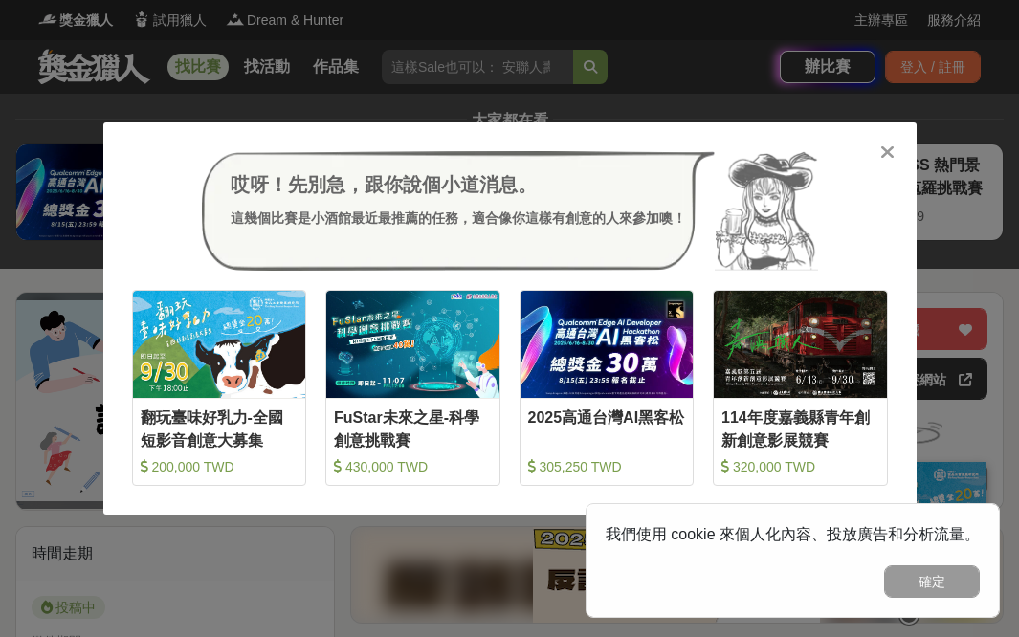
click at [886, 154] on icon at bounding box center [888, 152] width 14 height 19
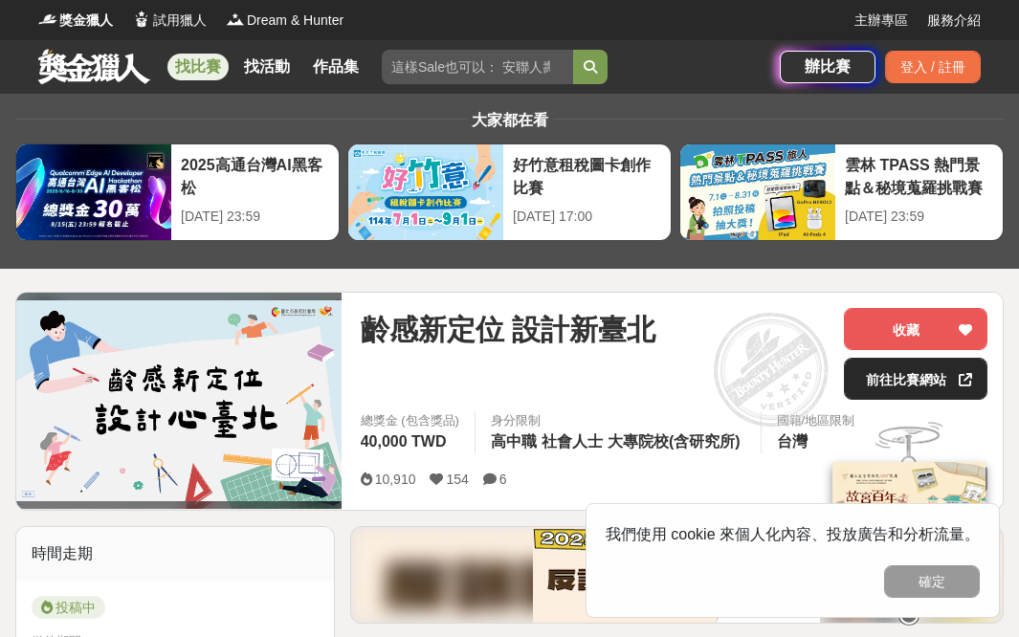
click at [917, 385] on link "前往比賽網站" at bounding box center [916, 379] width 144 height 42
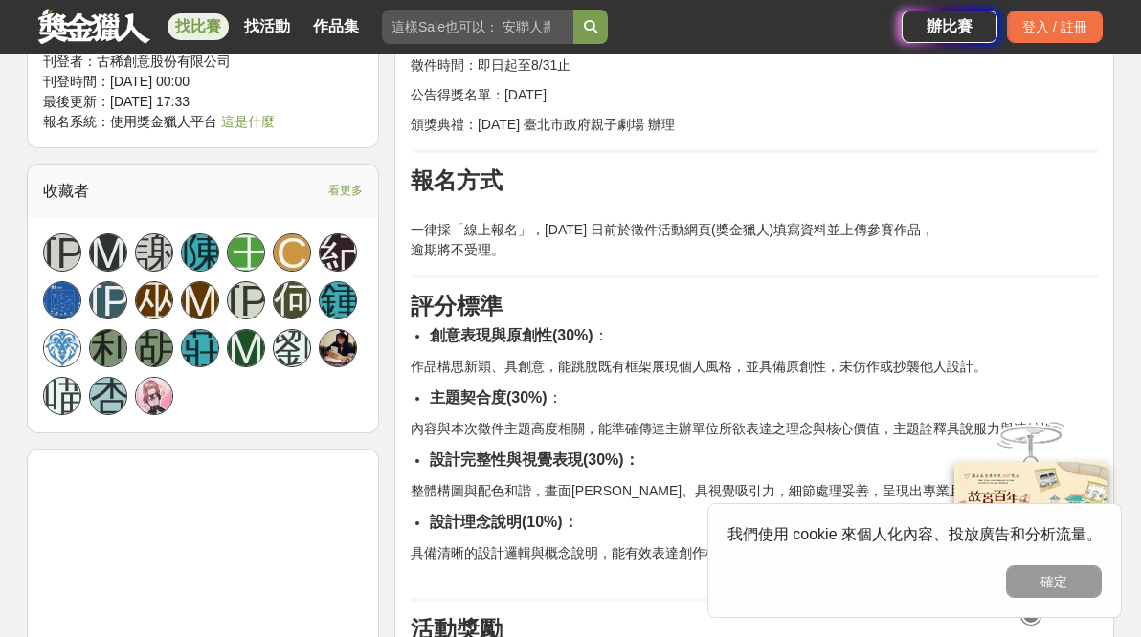
scroll to position [1354, 0]
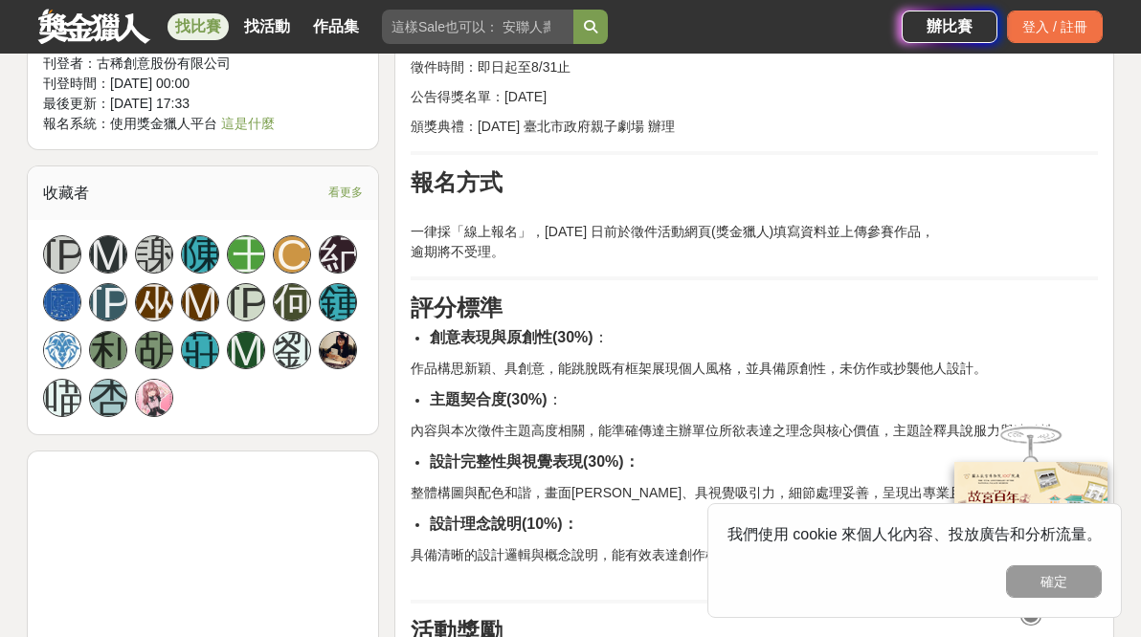
click at [339, 189] on span "看更多" at bounding box center [345, 192] width 34 height 21
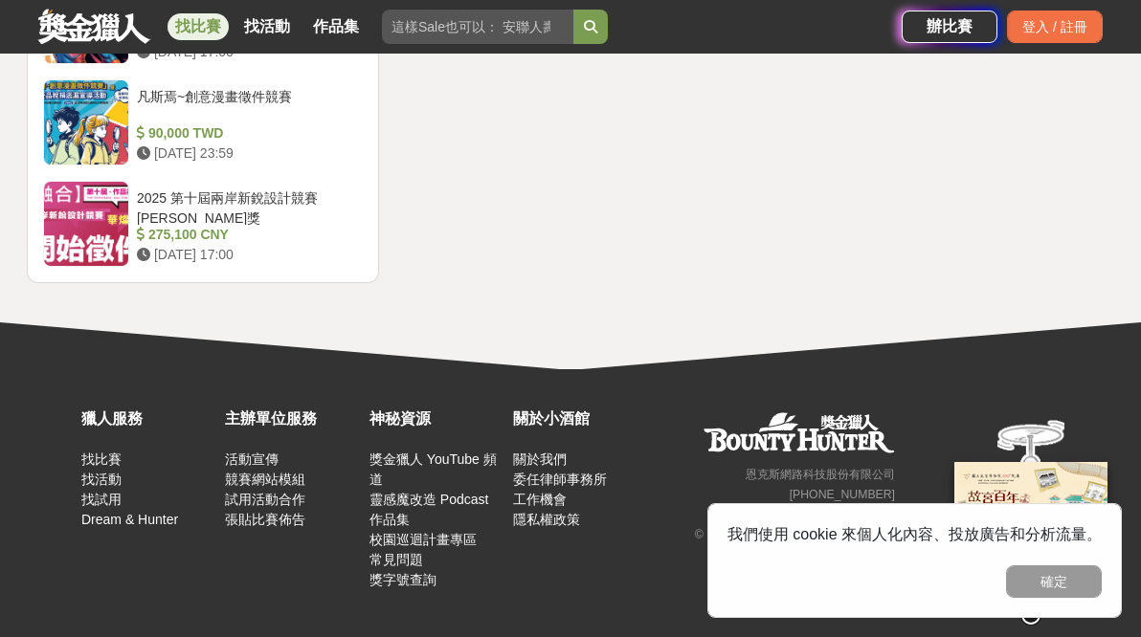
scroll to position [4229, 0]
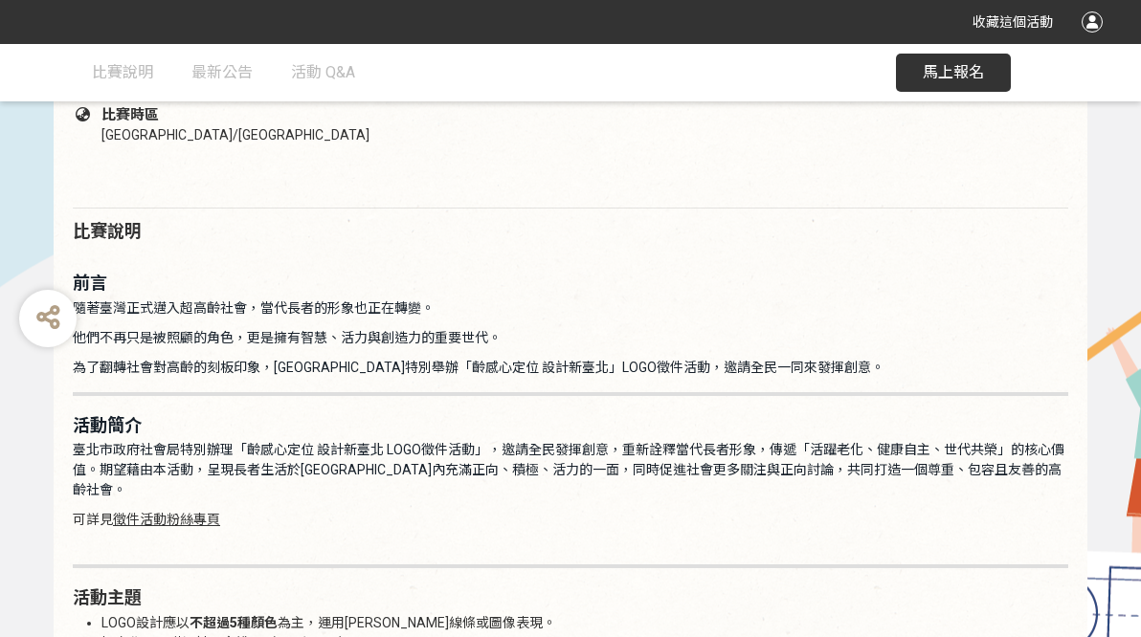
scroll to position [913, 0]
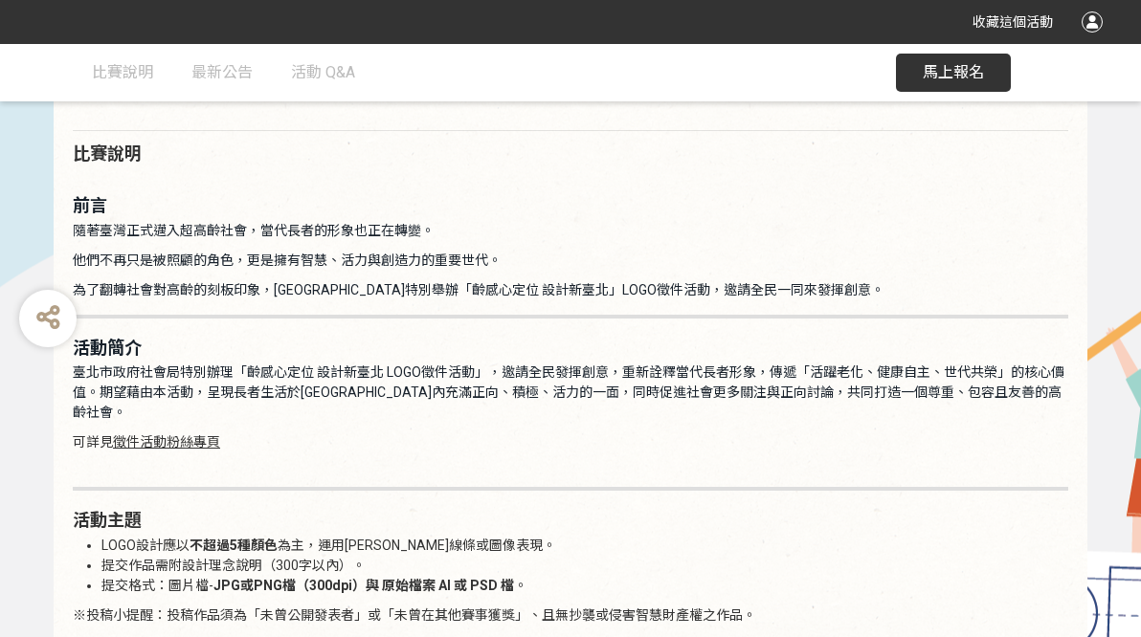
scroll to position [1005, 0]
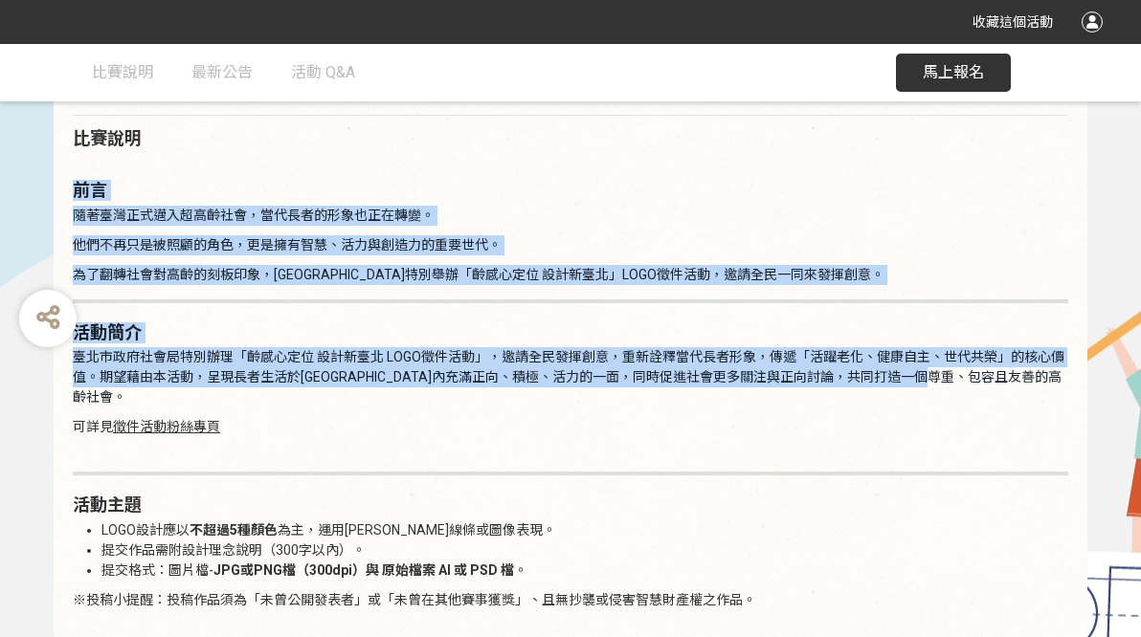
drag, startPoint x: 78, startPoint y: 186, endPoint x: 1025, endPoint y: 369, distance: 965.3
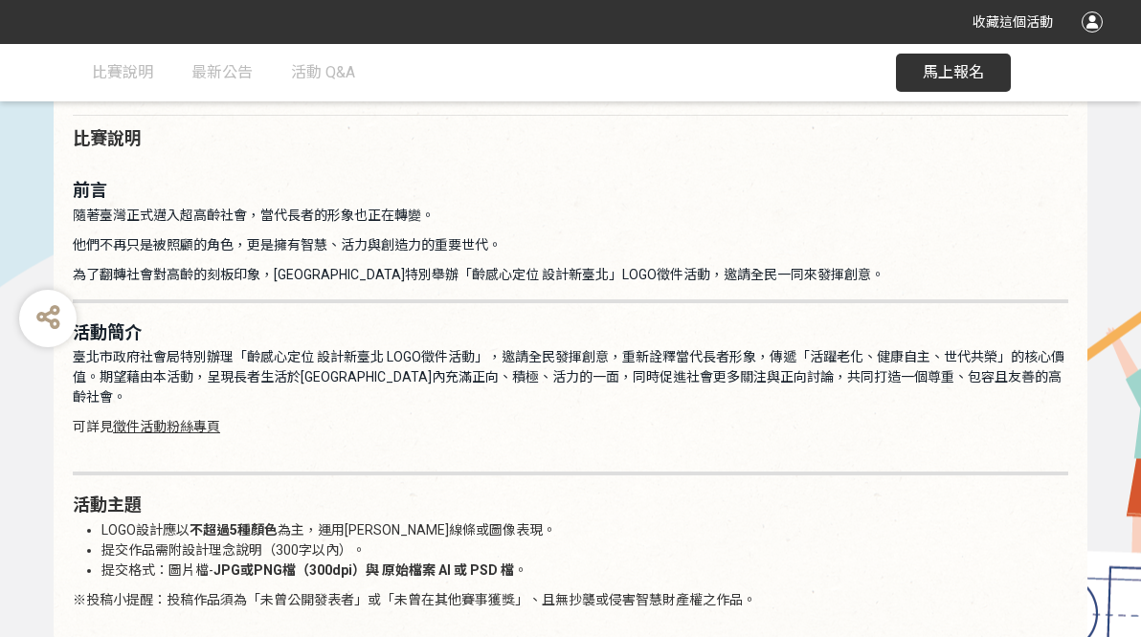
scroll to position [998, 0]
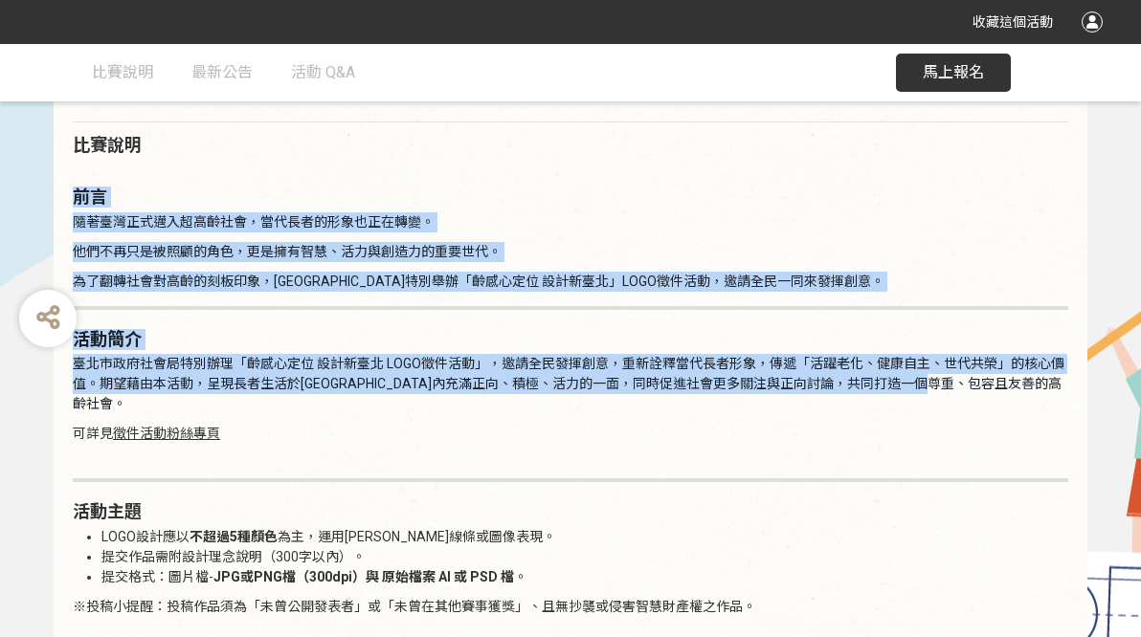
drag, startPoint x: 77, startPoint y: 189, endPoint x: 1024, endPoint y: 385, distance: 967.7
copy div "前言 隨著臺灣正式邁入超高齡社會，當代長者的形象也正在轉變。 他們不再只是被照顧的角色，更是擁有智慧、活力與創造力的重要世代。 為了翻轉社會對高齡的刻板印象，…"
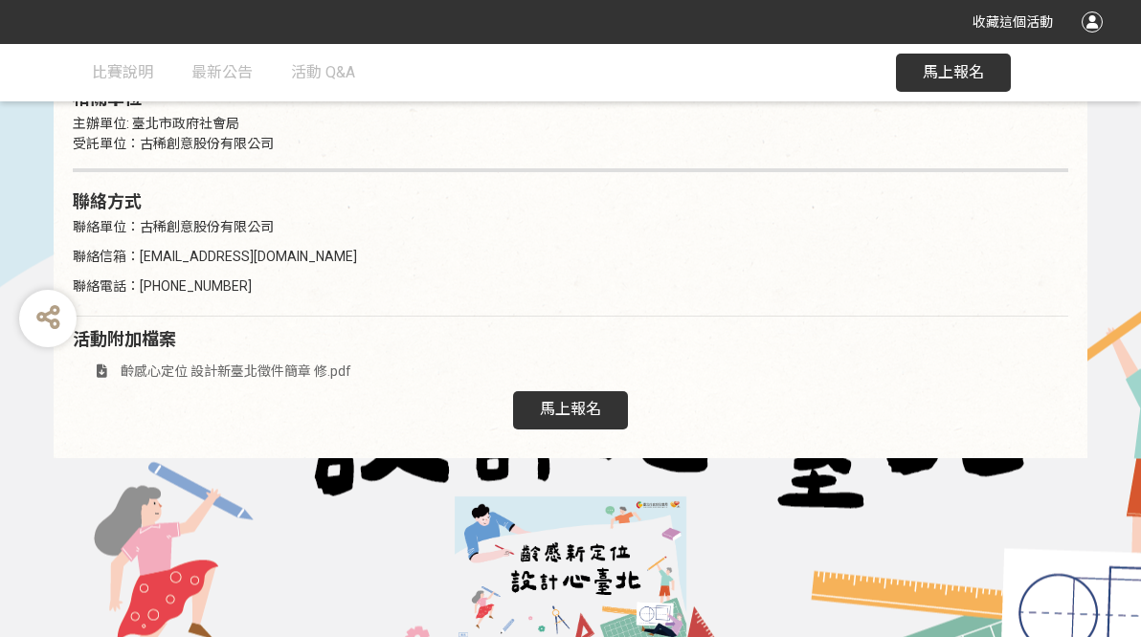
scroll to position [3246, 0]
click at [590, 401] on span "馬上報名" at bounding box center [570, 410] width 61 height 18
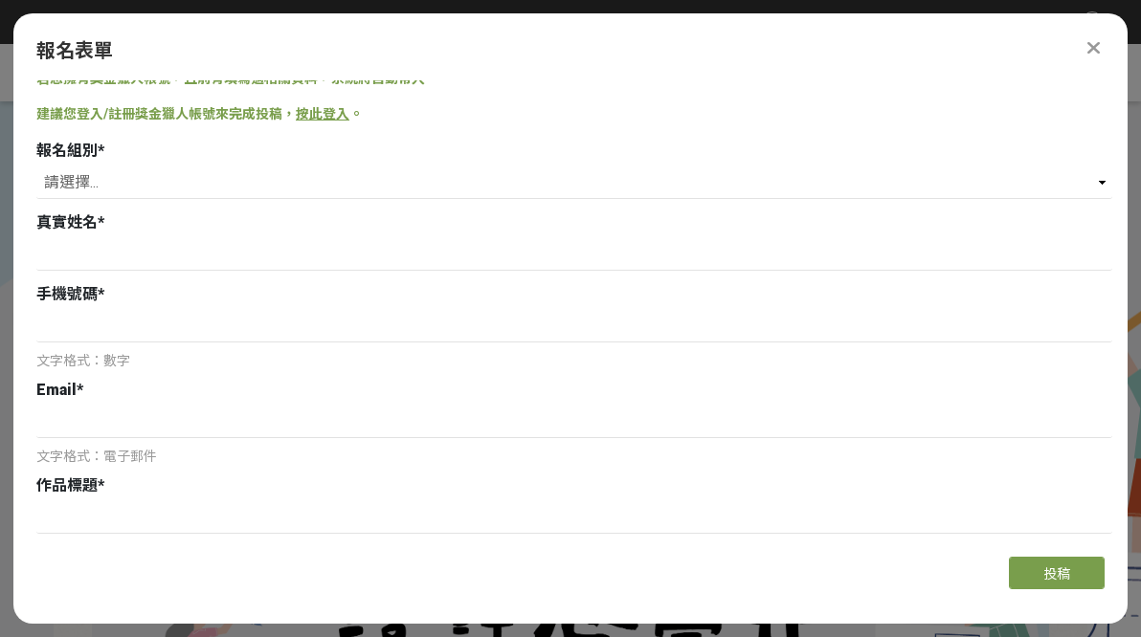
scroll to position [63, 0]
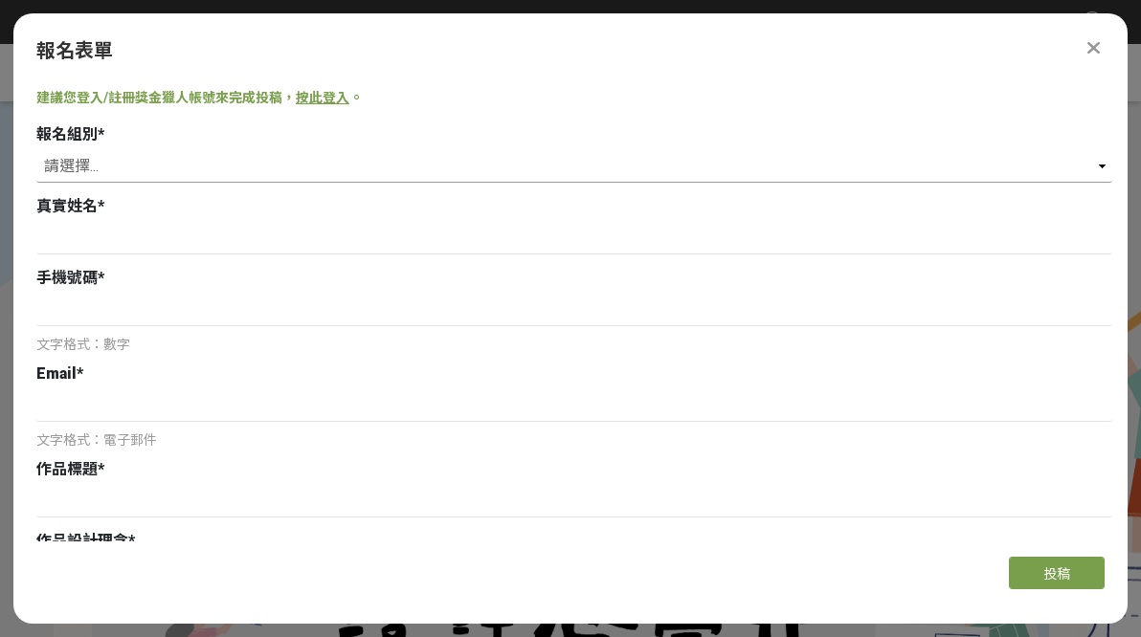
select select "社會組(年滿 18 歲以上社會大眾皆可參加)"
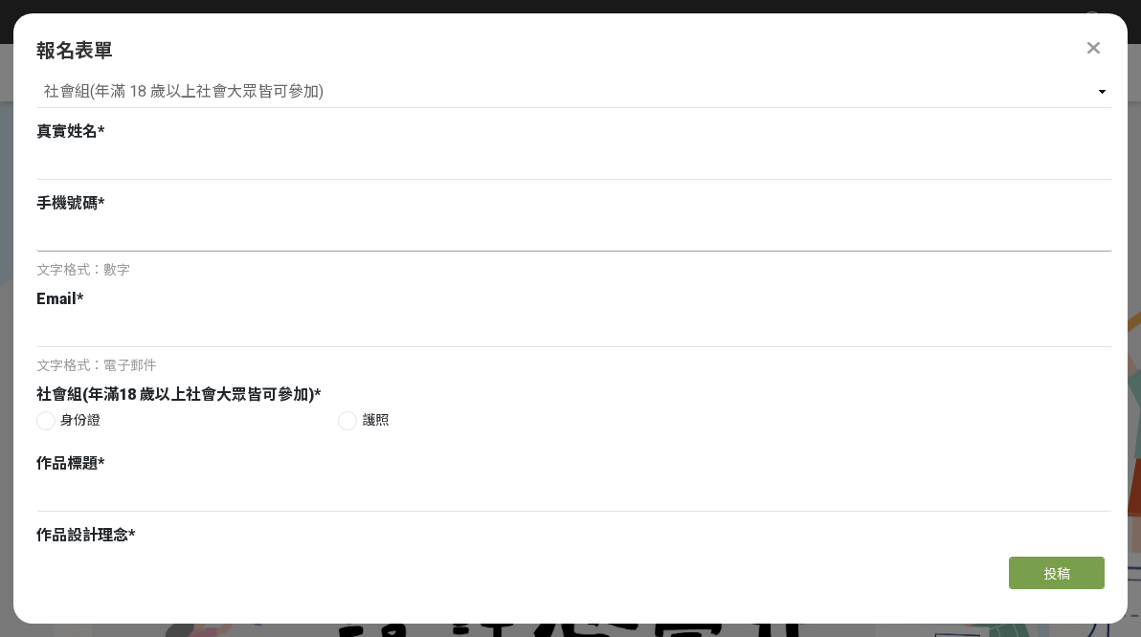
scroll to position [78, 0]
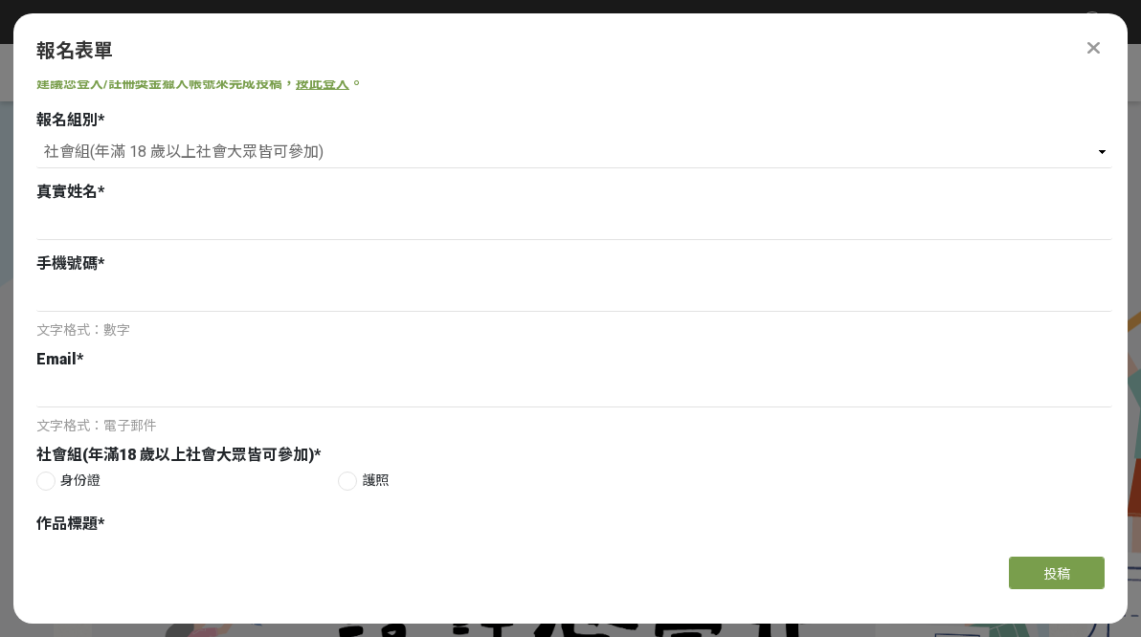
click at [1097, 52] on icon at bounding box center [1093, 47] width 12 height 19
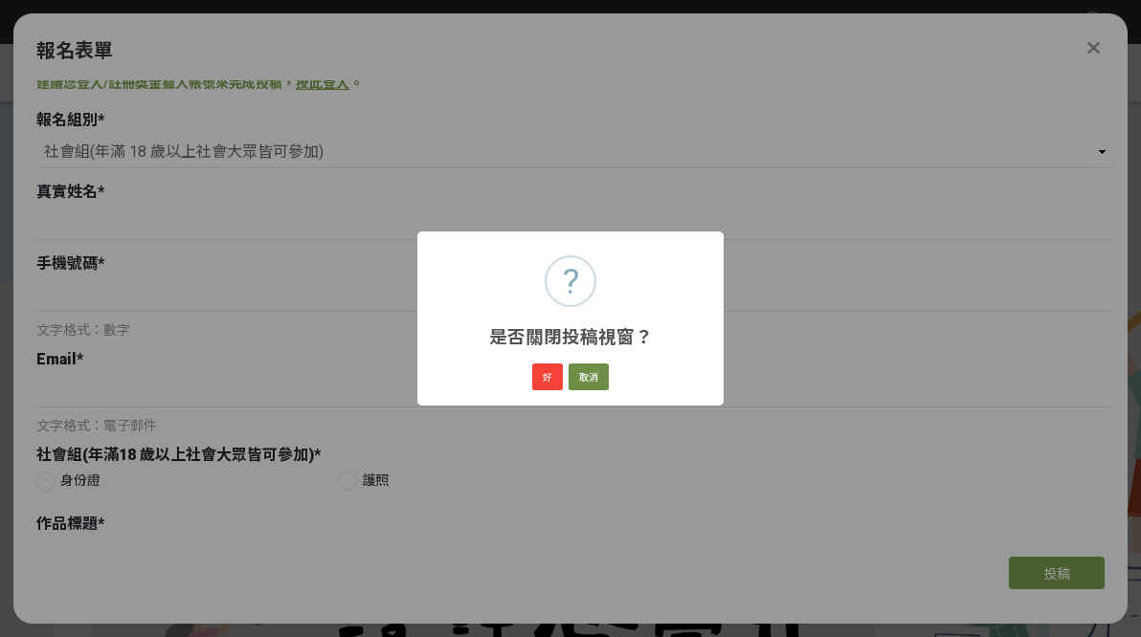
scroll to position [0, 0]
click at [553, 375] on button "好" at bounding box center [547, 377] width 31 height 27
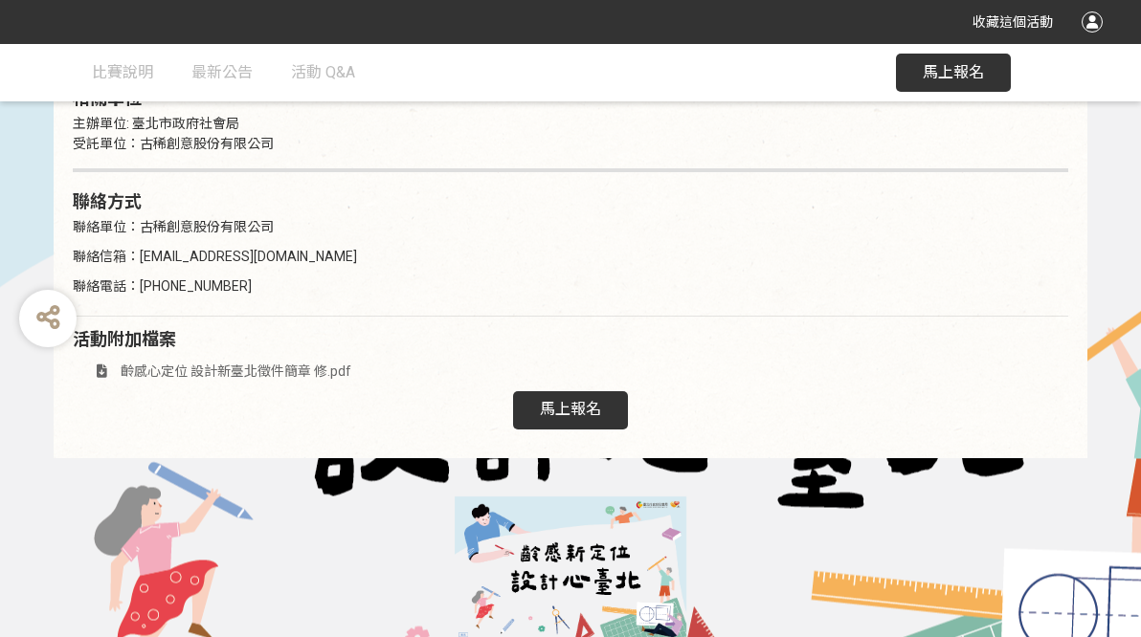
scroll to position [3246, 0]
click at [303, 365] on span "齡感心定位 設計新臺北徵件簡章 修.pdf" at bounding box center [236, 372] width 231 height 15
click at [444, 498] on img at bounding box center [571, 570] width 1120 height 144
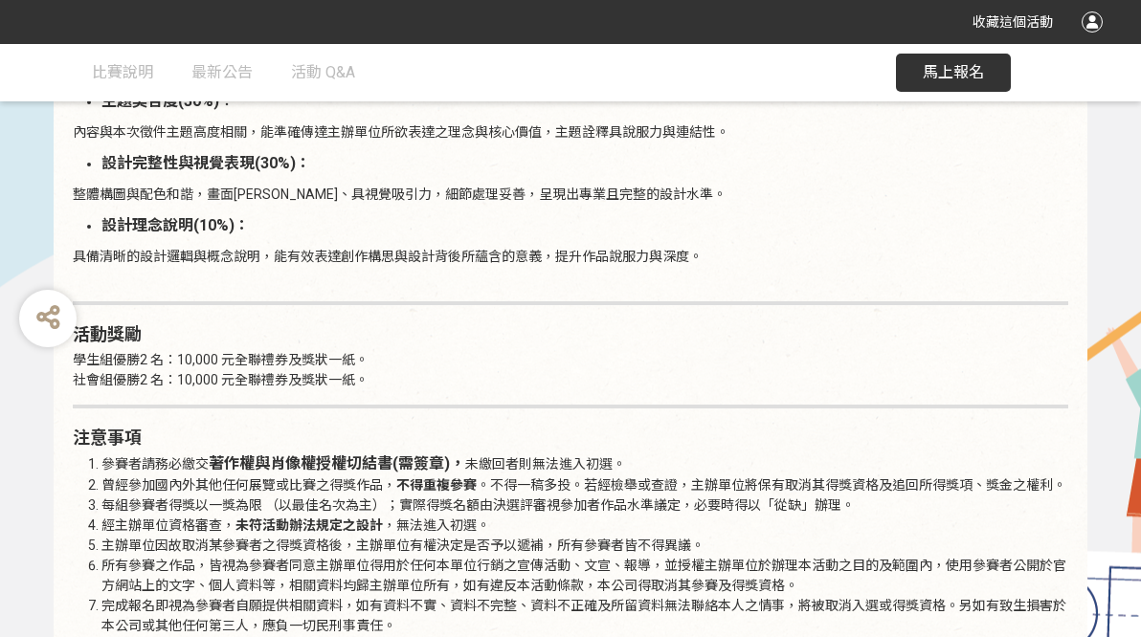
scroll to position [2396, 0]
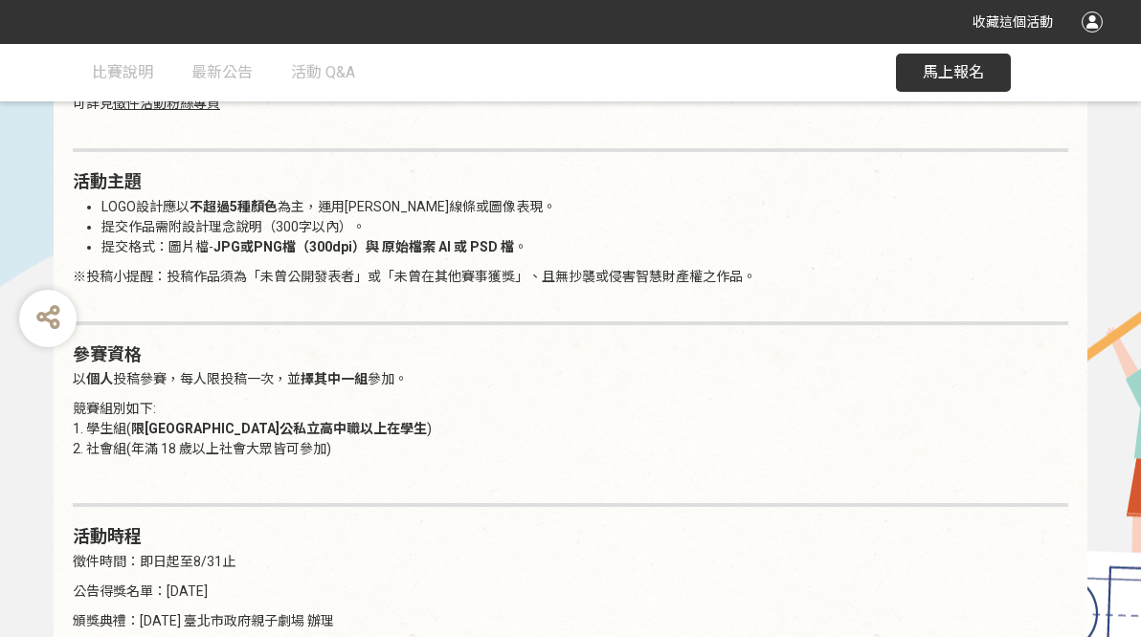
scroll to position [1359, 0]
